Goal: Information Seeking & Learning: Learn about a topic

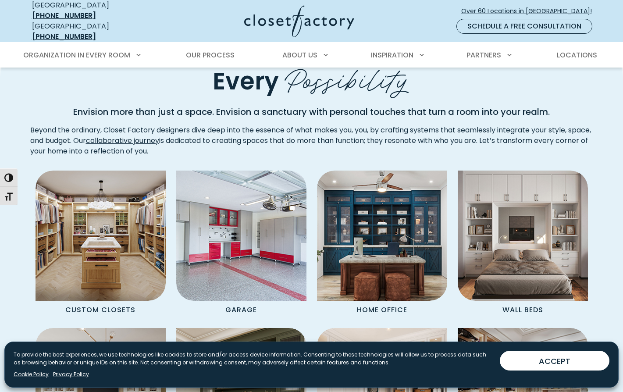
scroll to position [665, 0]
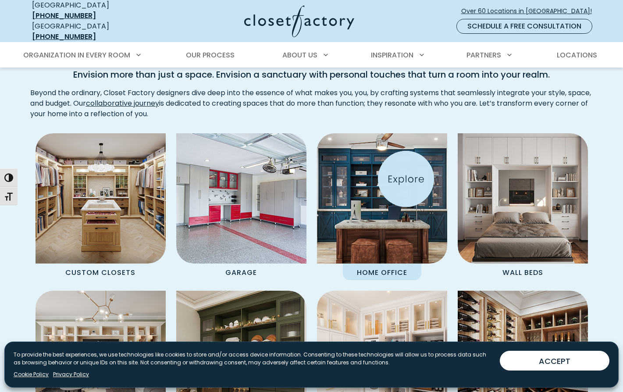
click at [406, 179] on img "Spaces Grid" at bounding box center [381, 198] width 143 height 143
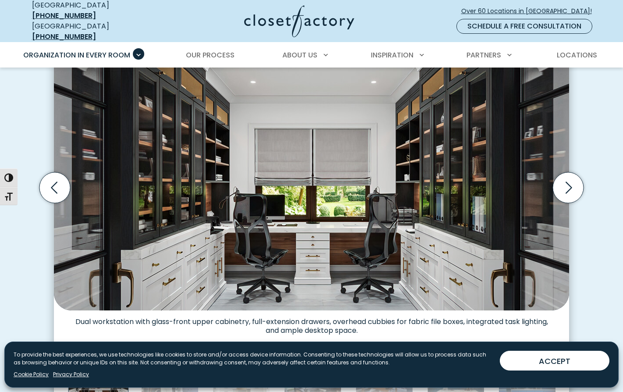
scroll to position [275, 0]
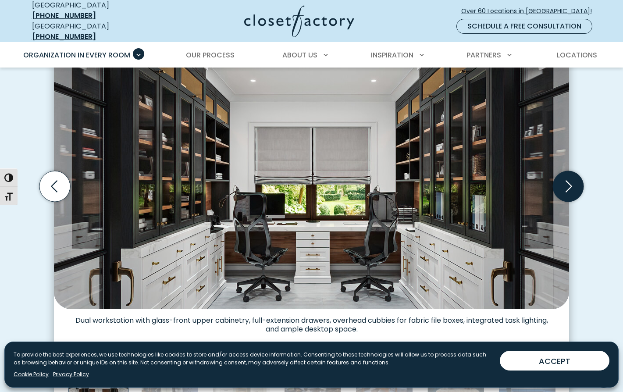
click at [575, 184] on icon "Next slide" at bounding box center [568, 186] width 31 height 31
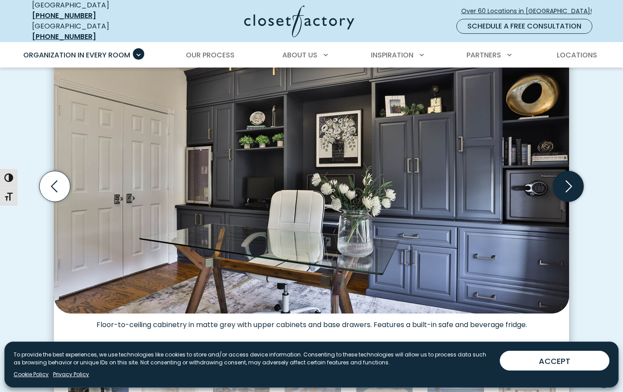
click at [575, 184] on icon "Next slide" at bounding box center [568, 186] width 31 height 31
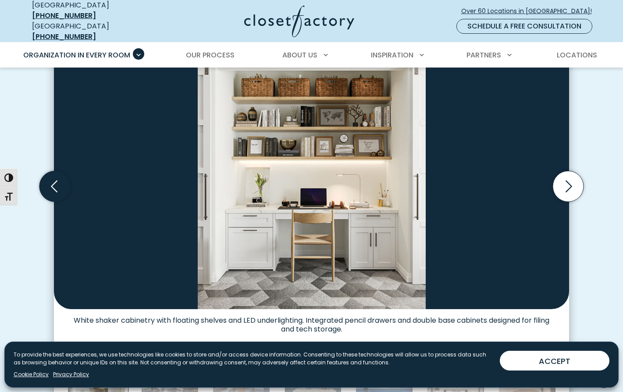
click at [61, 184] on icon "Previous slide" at bounding box center [54, 186] width 31 height 31
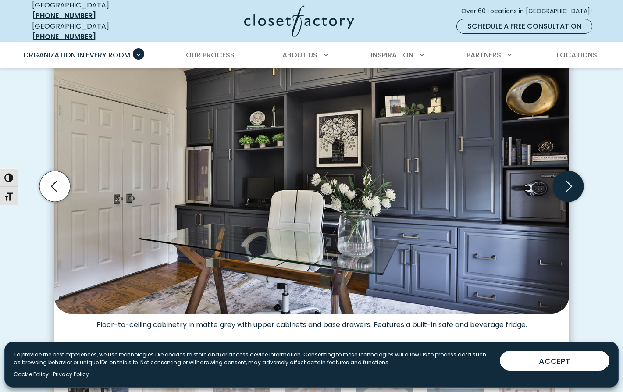
click at [567, 181] on icon "Next slide" at bounding box center [568, 186] width 31 height 31
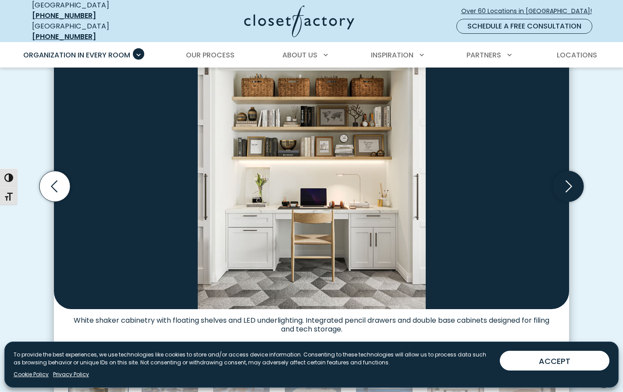
click at [567, 181] on icon "Next slide" at bounding box center [568, 186] width 31 height 31
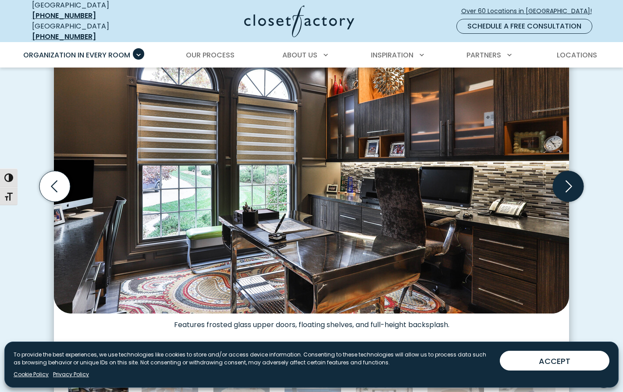
click at [567, 181] on icon "Next slide" at bounding box center [568, 186] width 31 height 31
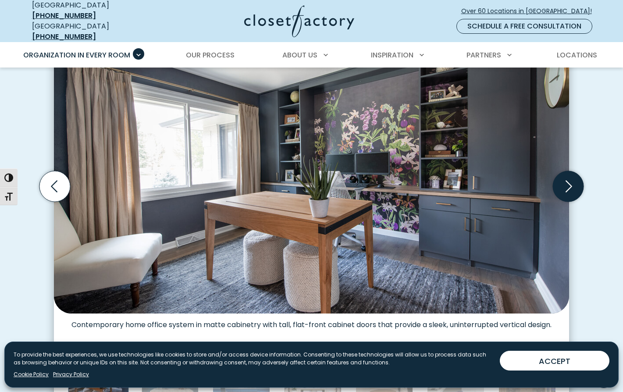
click at [567, 181] on icon "Next slide" at bounding box center [568, 186] width 31 height 31
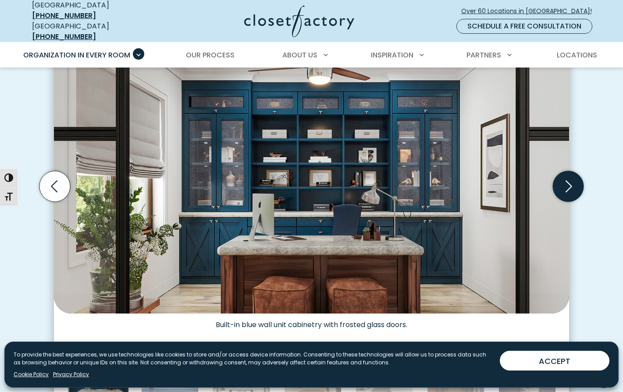
click at [567, 181] on icon "Next slide" at bounding box center [568, 186] width 31 height 31
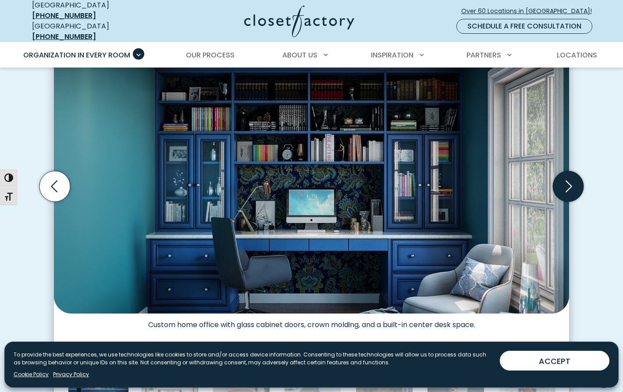
click at [567, 181] on icon "Next slide" at bounding box center [568, 186] width 31 height 31
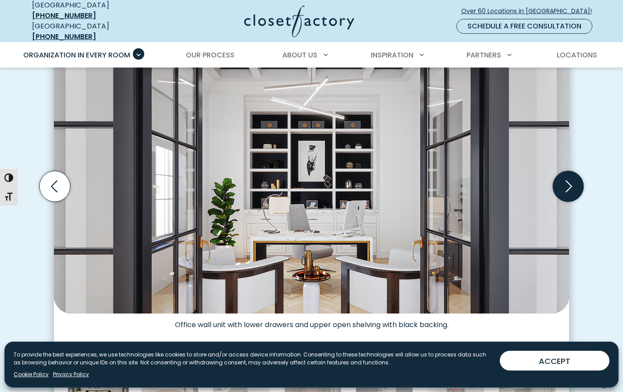
click at [567, 181] on icon "Next slide" at bounding box center [568, 186] width 31 height 31
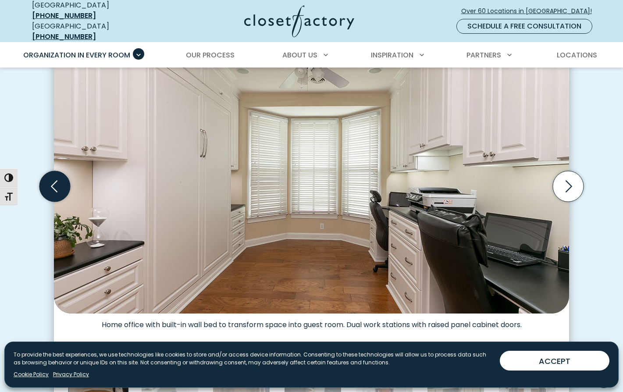
click at [54, 179] on icon "Previous slide" at bounding box center [54, 186] width 31 height 31
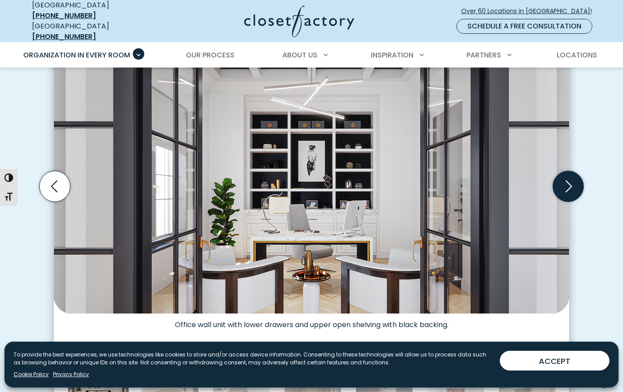
click at [569, 185] on icon "Next slide" at bounding box center [568, 186] width 31 height 31
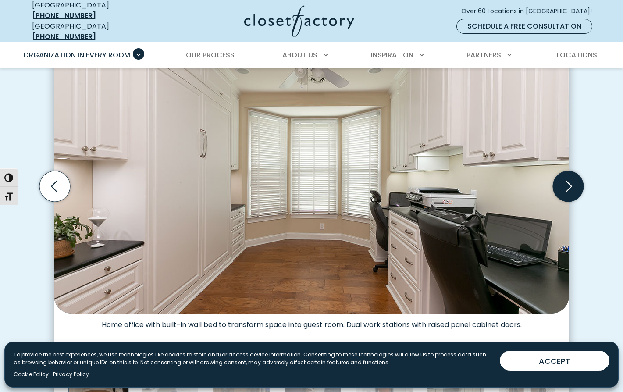
click at [568, 185] on icon "Next slide" at bounding box center [568, 186] width 31 height 31
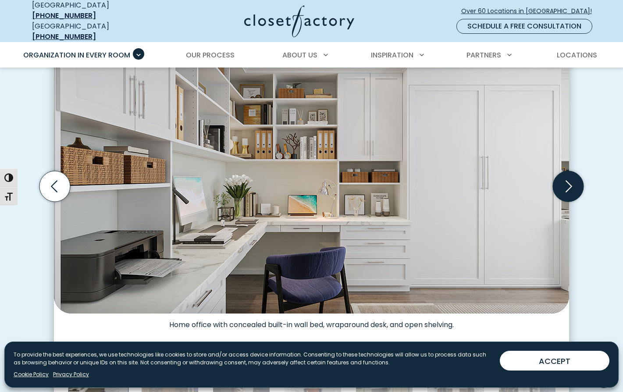
click at [568, 185] on icon "Next slide" at bounding box center [568, 186] width 31 height 31
